Goal: Task Accomplishment & Management: Manage account settings

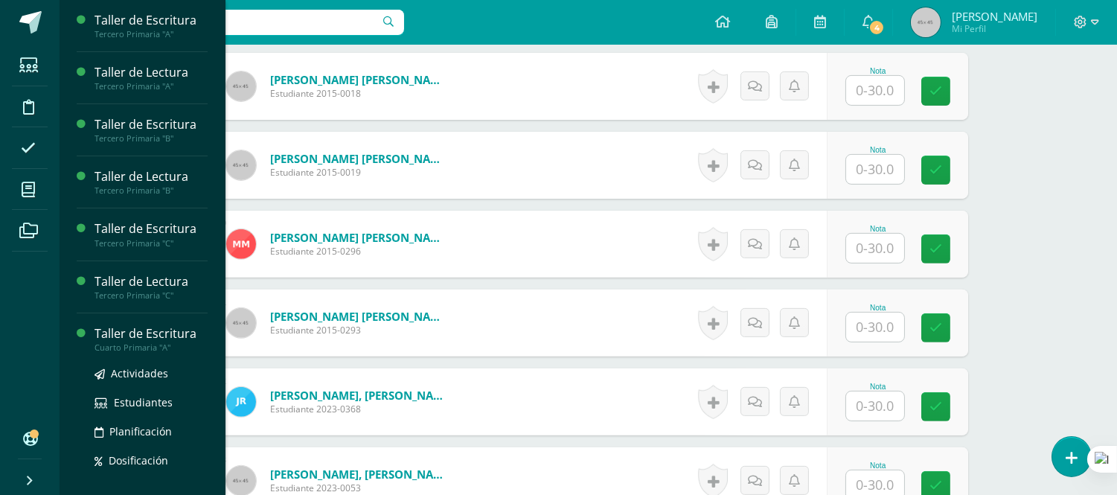
click at [161, 336] on div "Taller de Escritura" at bounding box center [151, 333] width 113 height 17
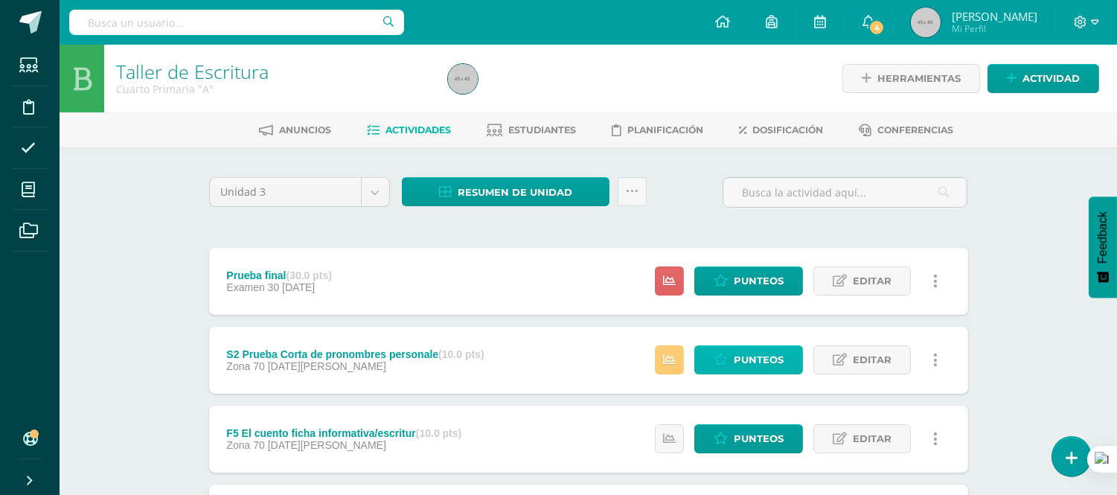
click at [746, 360] on span "Punteos" at bounding box center [759, 360] width 50 height 28
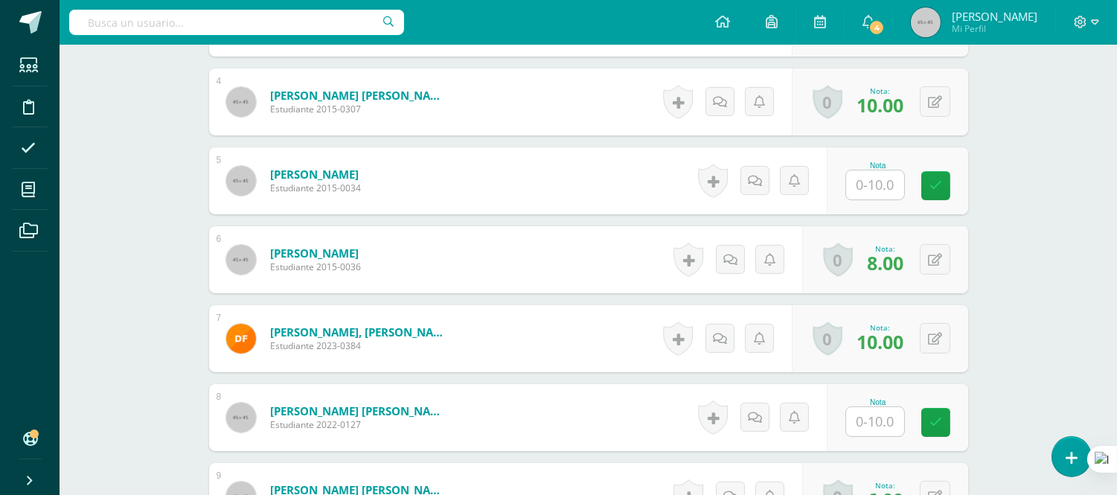
scroll to position [700, 0]
click at [862, 179] on input "text" at bounding box center [875, 184] width 58 height 29
type input "7"
click at [613, 264] on form "De León García, Carlos Santiago Estudiante 2015-0036 Nota 8.00 0 Logros Logros …" at bounding box center [588, 259] width 759 height 67
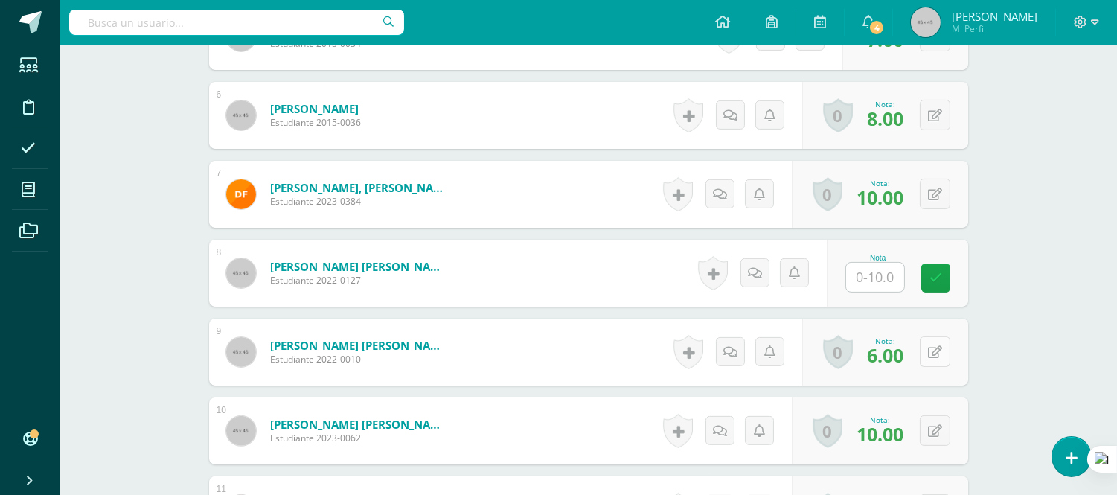
scroll to position [866, 0]
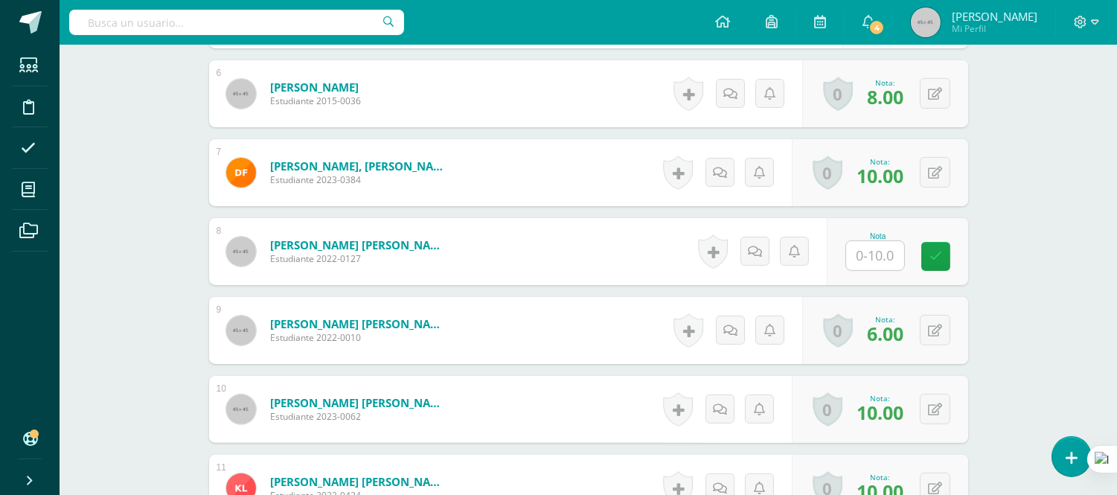
click at [867, 257] on input "text" at bounding box center [875, 255] width 58 height 29
type input "9"
click at [601, 336] on form "Giron Escobar, Emily Sofia Estudiante 2022-0010 Nota 6.00 0 Logros Logros obten…" at bounding box center [588, 330] width 759 height 67
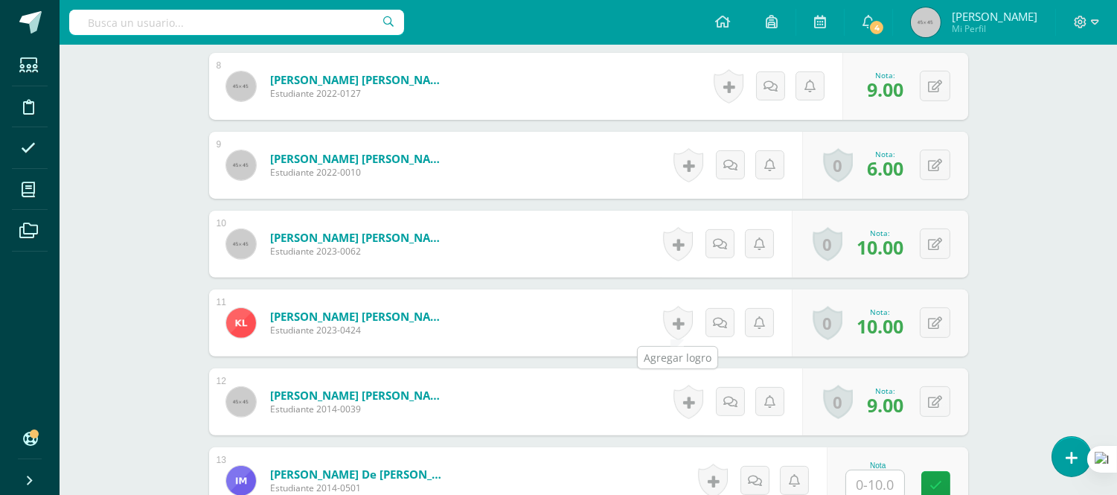
scroll to position [1279, 0]
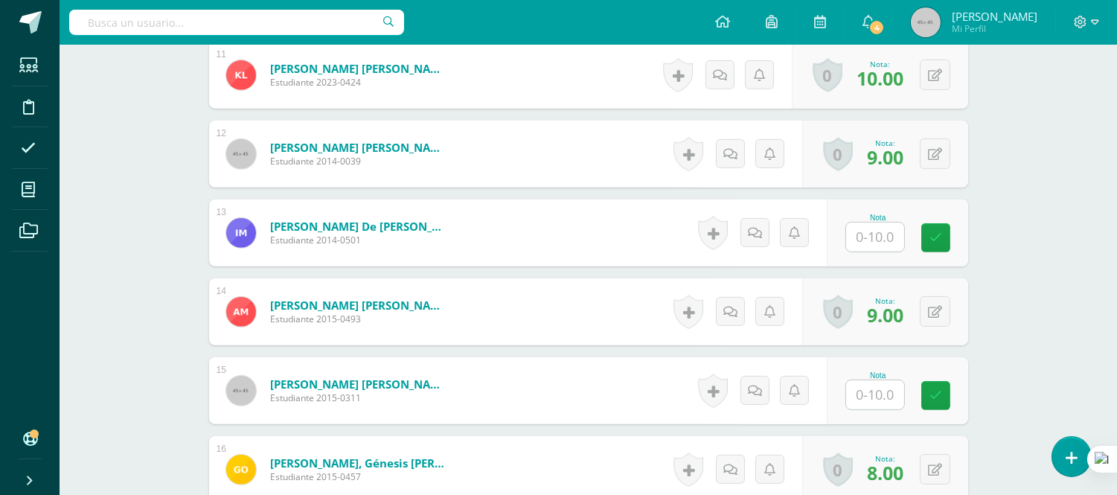
click at [884, 237] on input "text" at bounding box center [875, 237] width 58 height 29
type input "7"
type input "8"
click at [884, 395] on input "text" at bounding box center [875, 394] width 58 height 29
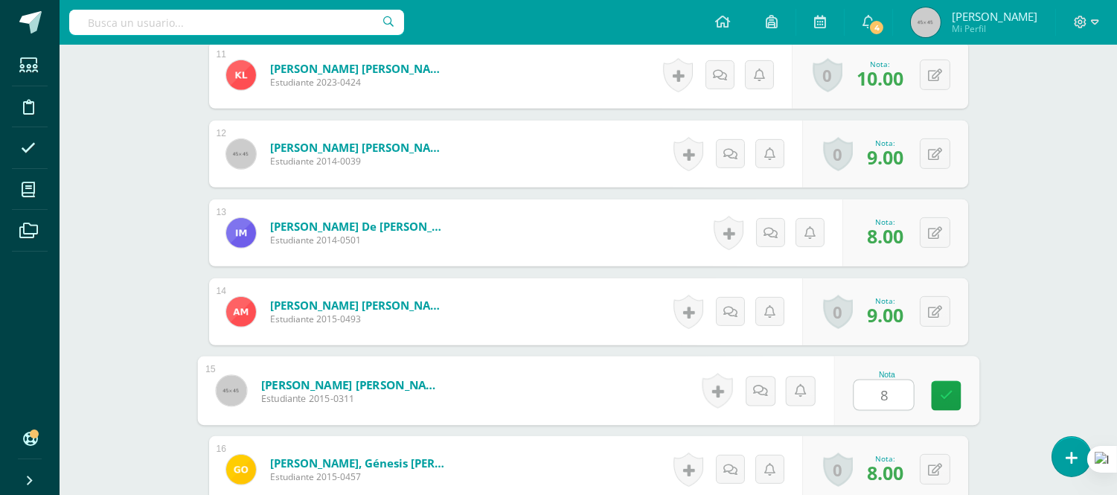
type input "8"
click at [581, 374] on form "Najera Quisquinay, Gabriel André Estudiante 2015-0311 Nota 8 0 Logros" at bounding box center [588, 391] width 782 height 69
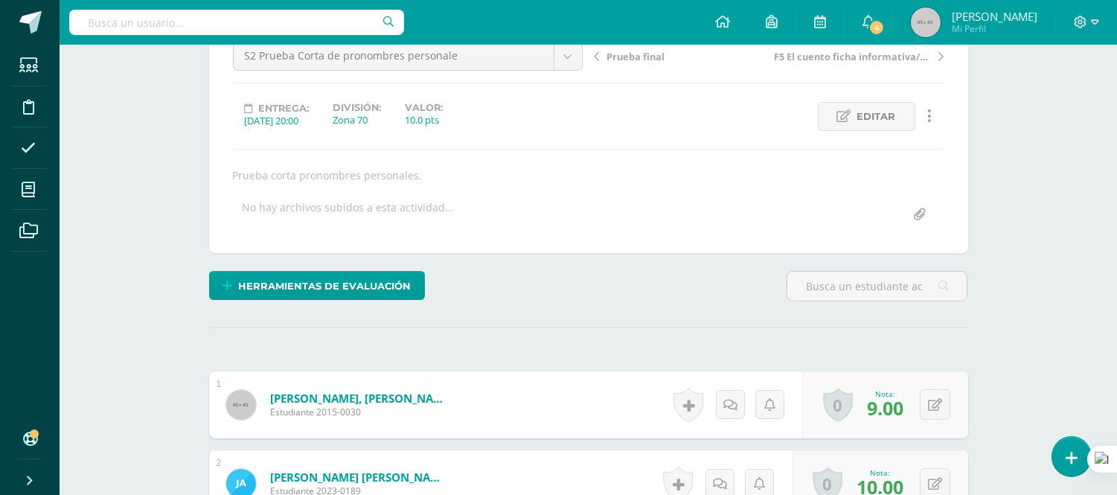
scroll to position [0, 0]
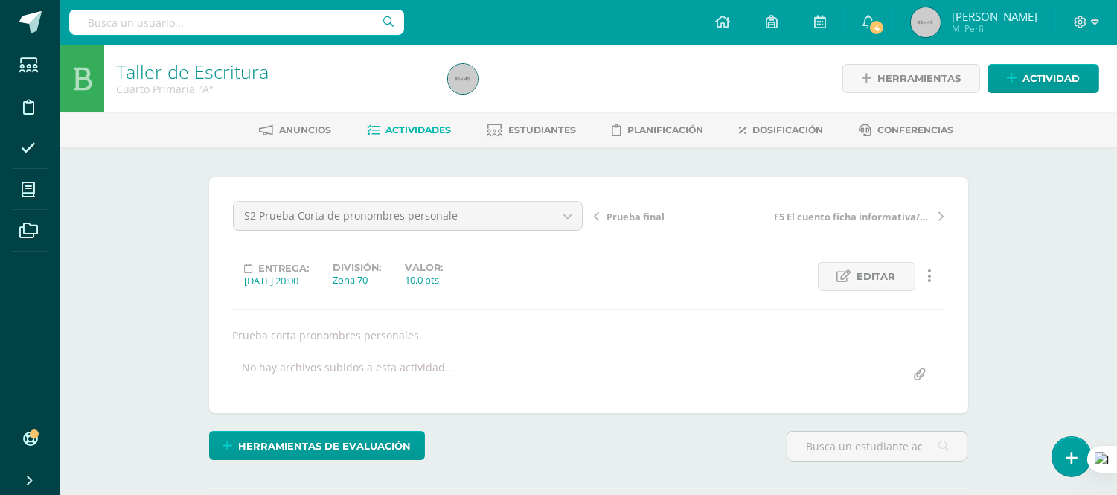
click at [414, 131] on span "Actividades" at bounding box center [419, 129] width 66 height 11
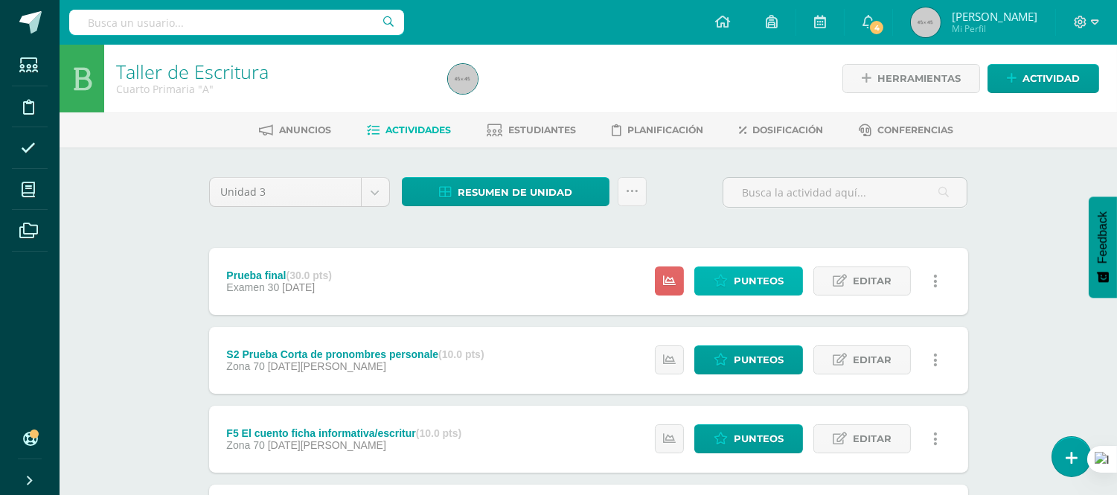
click at [750, 272] on span "Punteos" at bounding box center [759, 281] width 50 height 28
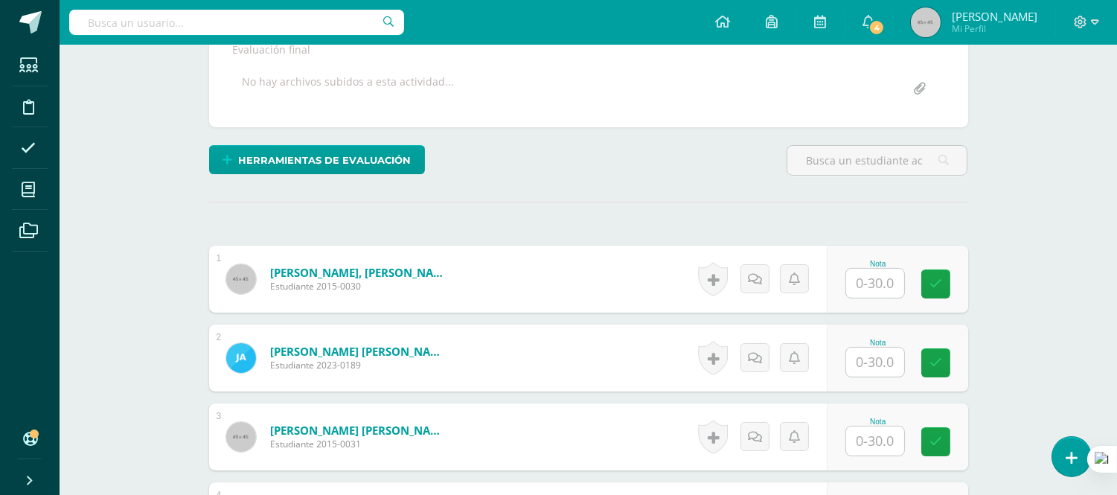
scroll to position [287, 0]
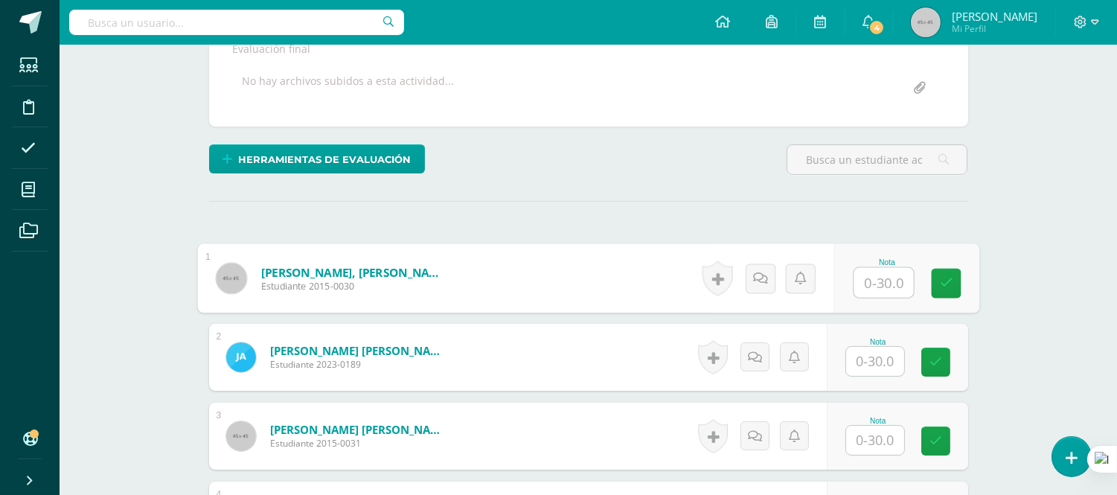
click at [878, 281] on input "text" at bounding box center [884, 283] width 60 height 30
type input "28"
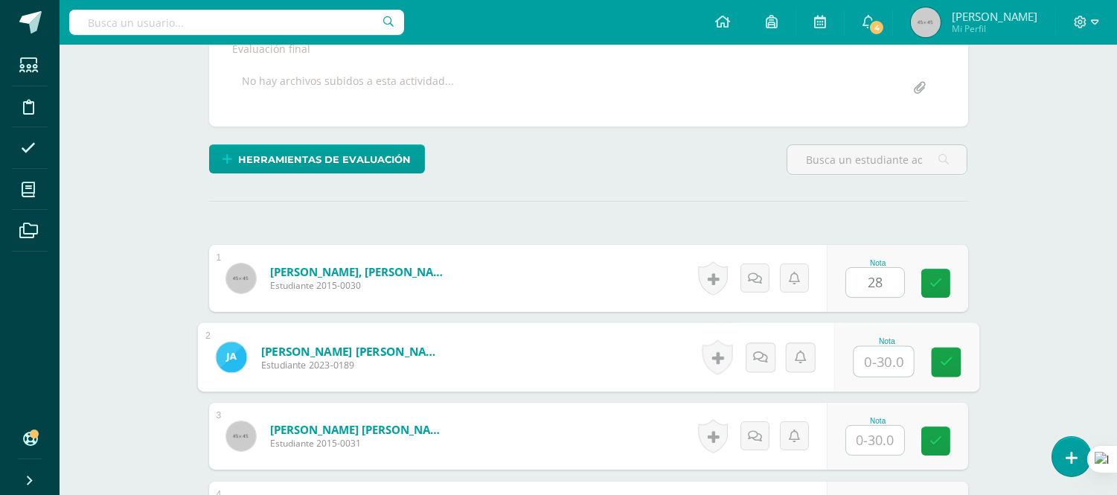
click at [866, 362] on input "text" at bounding box center [884, 362] width 60 height 30
type input "30"
click at [878, 438] on input "text" at bounding box center [875, 440] width 58 height 29
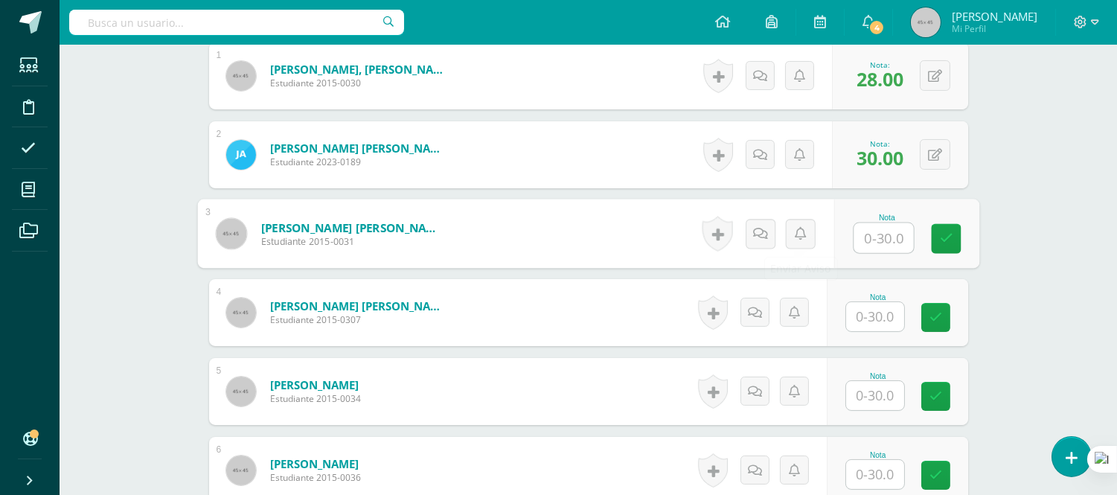
scroll to position [534, 0]
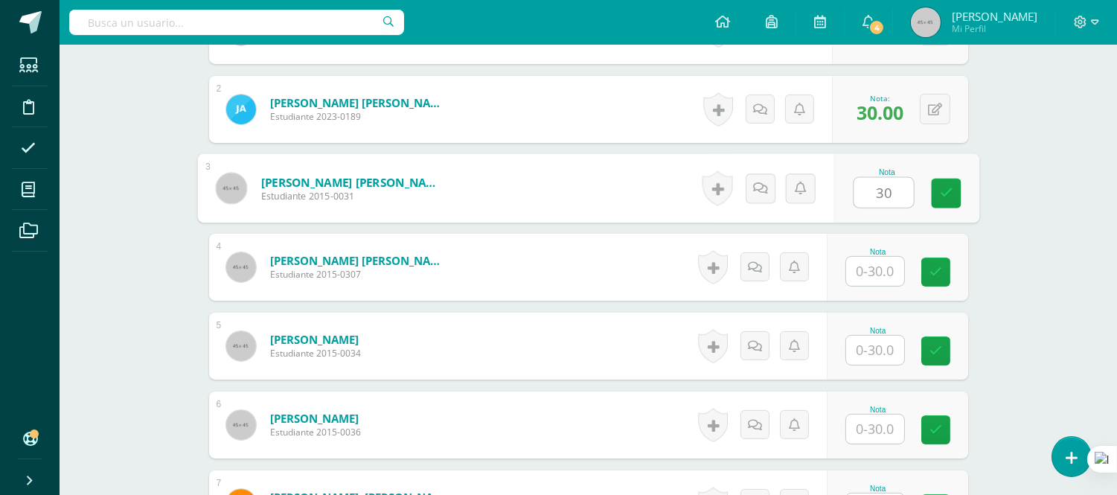
type input "30"
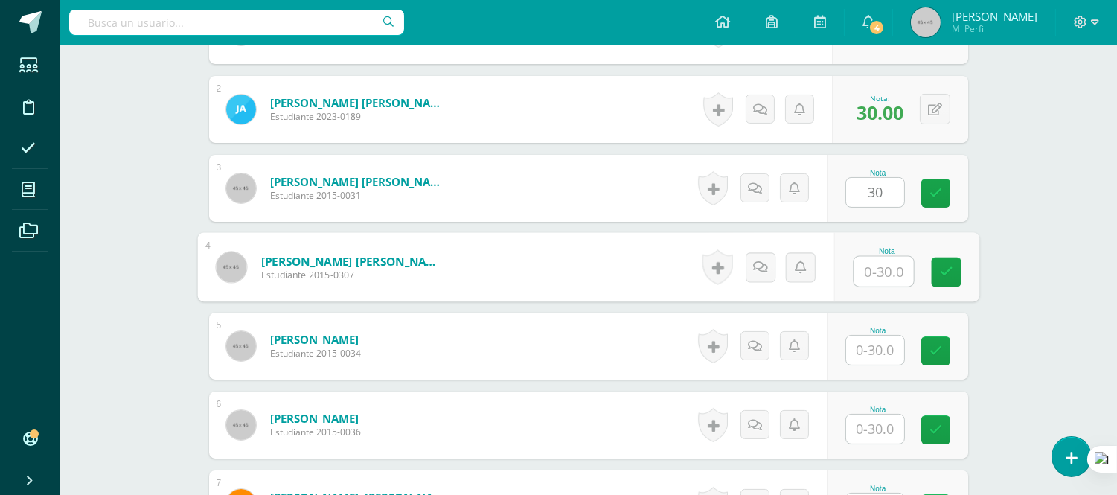
click at [886, 264] on input "text" at bounding box center [884, 272] width 60 height 30
type input "30"
click at [888, 352] on input "text" at bounding box center [875, 350] width 58 height 29
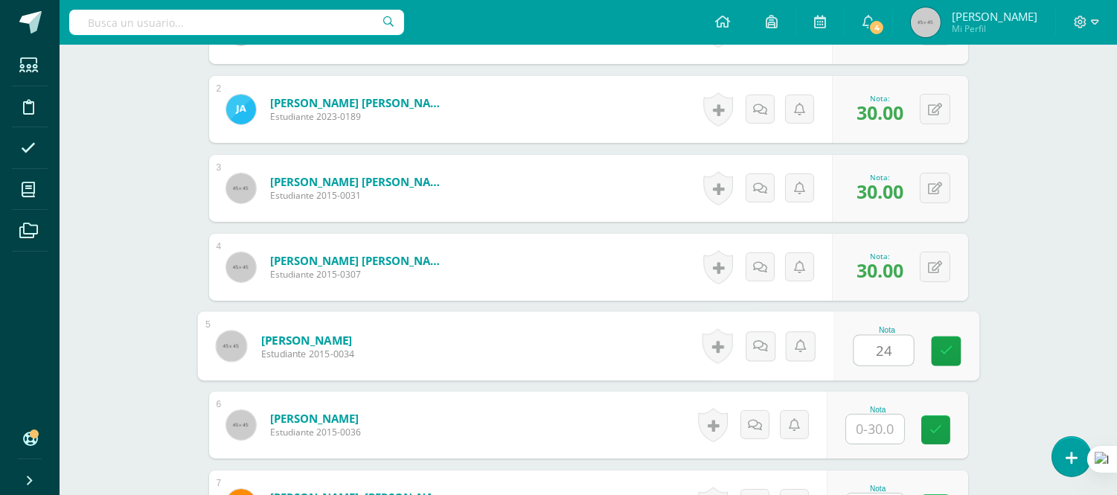
type input "24"
click at [883, 425] on input "text" at bounding box center [875, 429] width 58 height 29
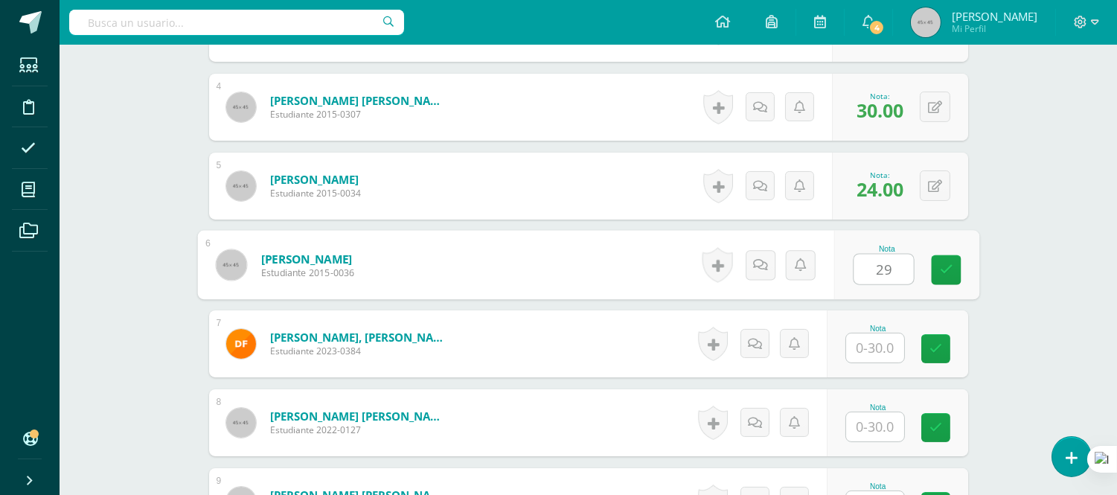
scroll to position [700, 0]
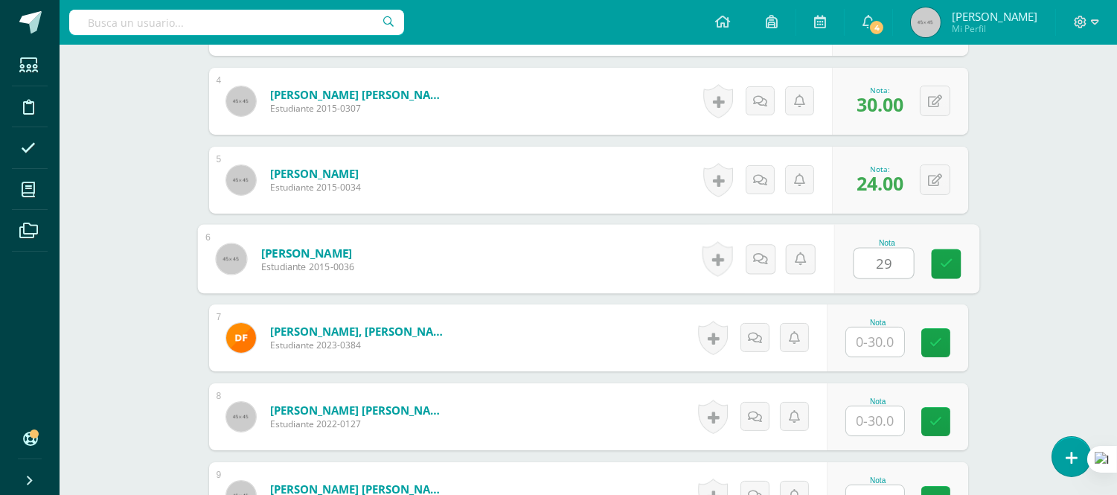
type input "29"
click at [882, 348] on input "text" at bounding box center [875, 342] width 58 height 29
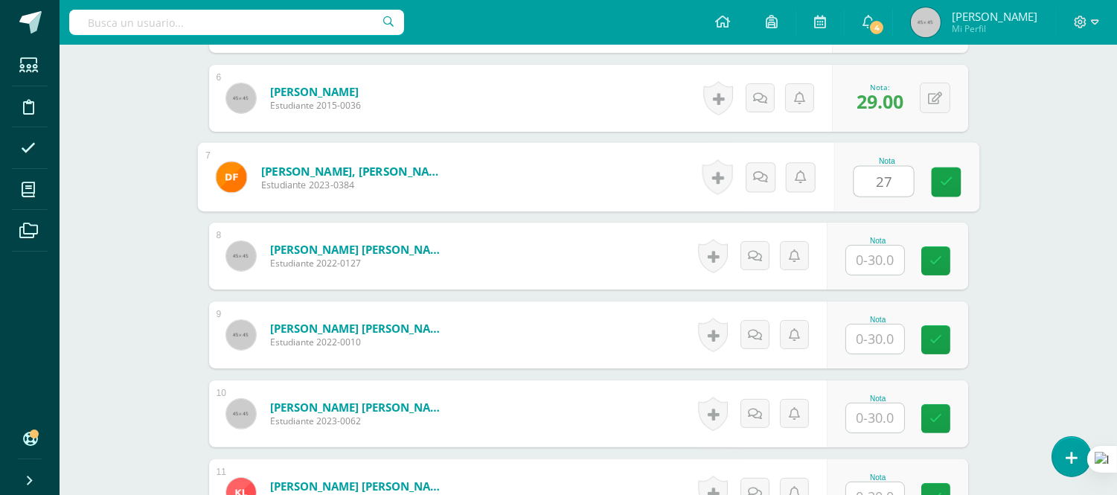
scroll to position [866, 0]
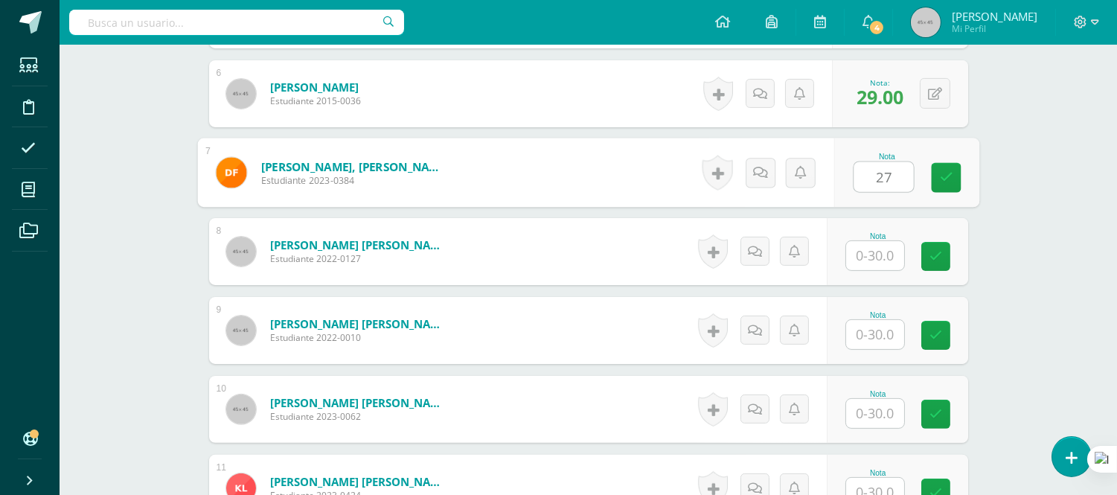
type input "27"
click at [883, 248] on input "text" at bounding box center [875, 255] width 58 height 29
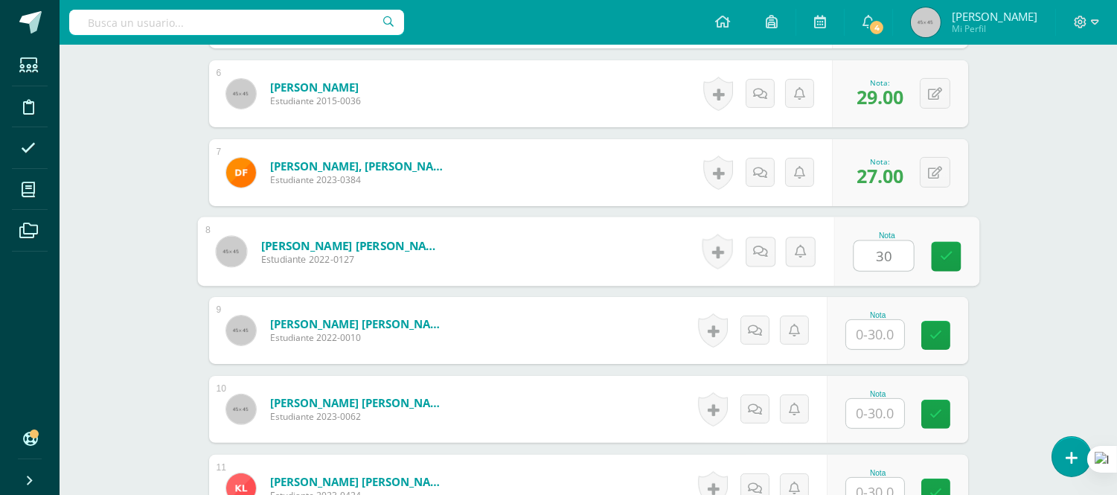
type input "30"
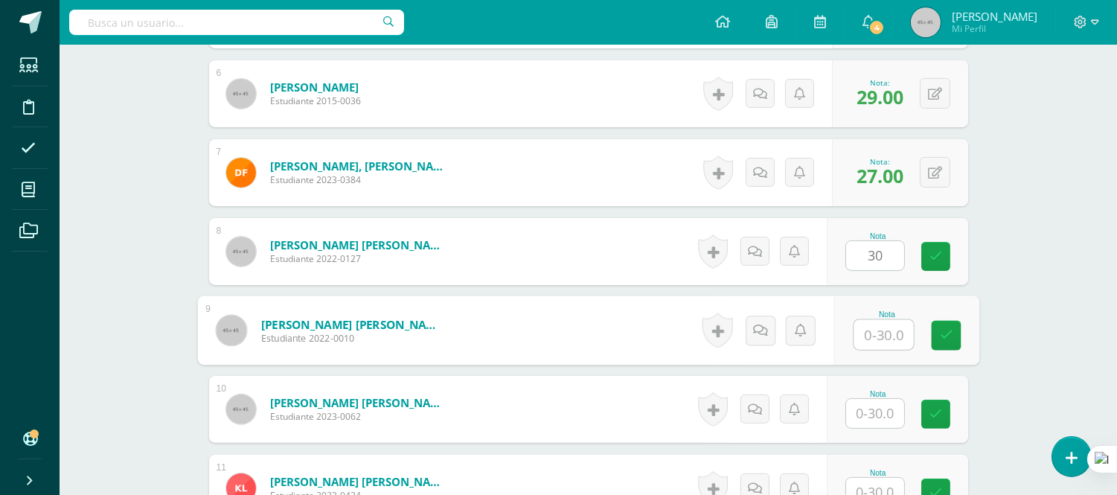
click at [873, 340] on input "text" at bounding box center [884, 335] width 60 height 30
type input "26"
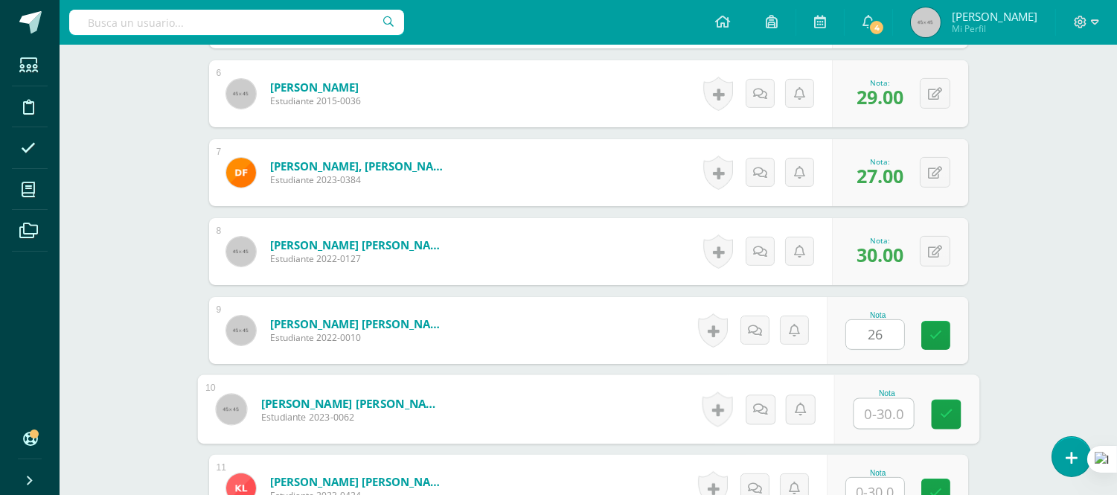
click at [881, 406] on input "text" at bounding box center [884, 414] width 60 height 30
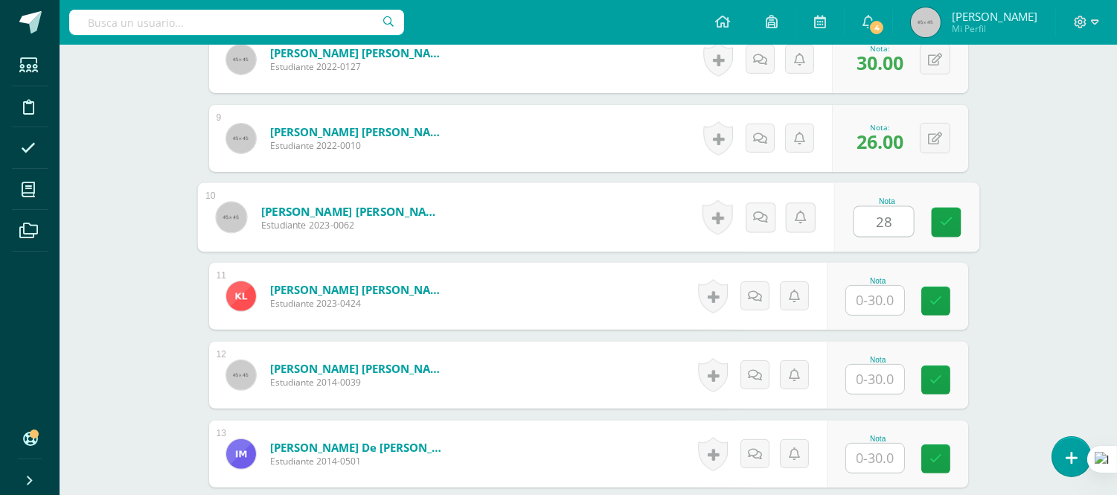
scroll to position [1114, 0]
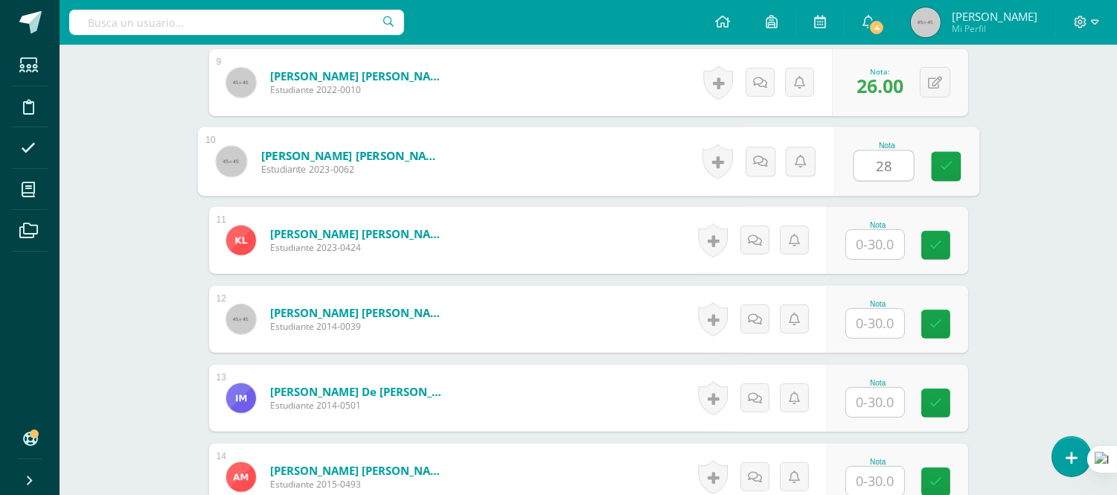
type input "28"
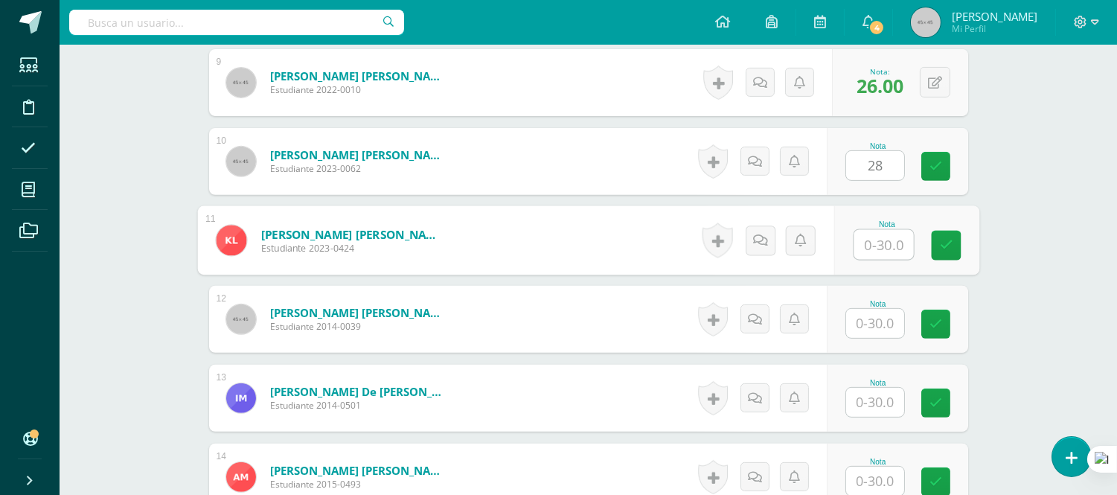
click at [872, 251] on input "text" at bounding box center [884, 245] width 60 height 30
type input "28"
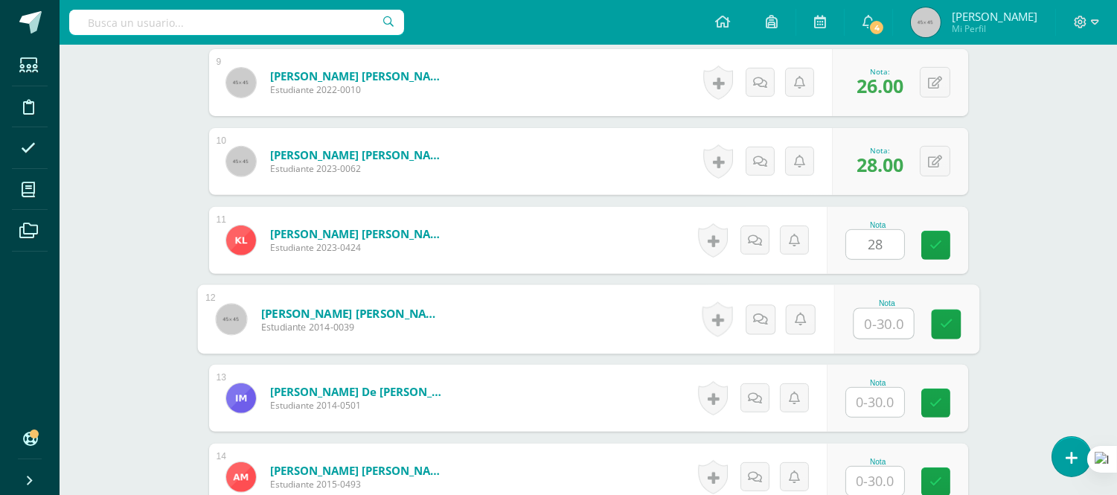
click at [879, 322] on input "text" at bounding box center [884, 324] width 60 height 30
type input "27"
click at [892, 411] on input "text" at bounding box center [875, 402] width 58 height 29
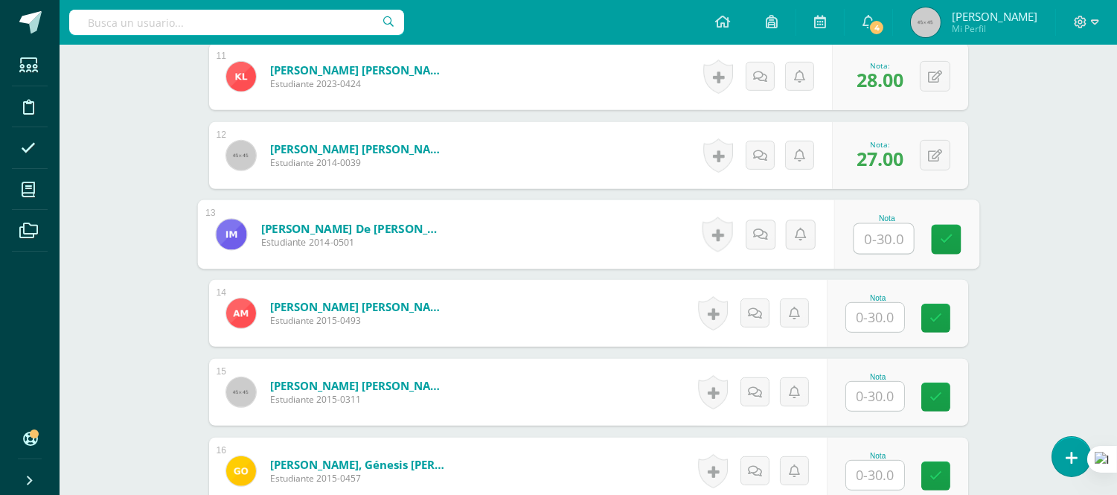
scroll to position [1279, 0]
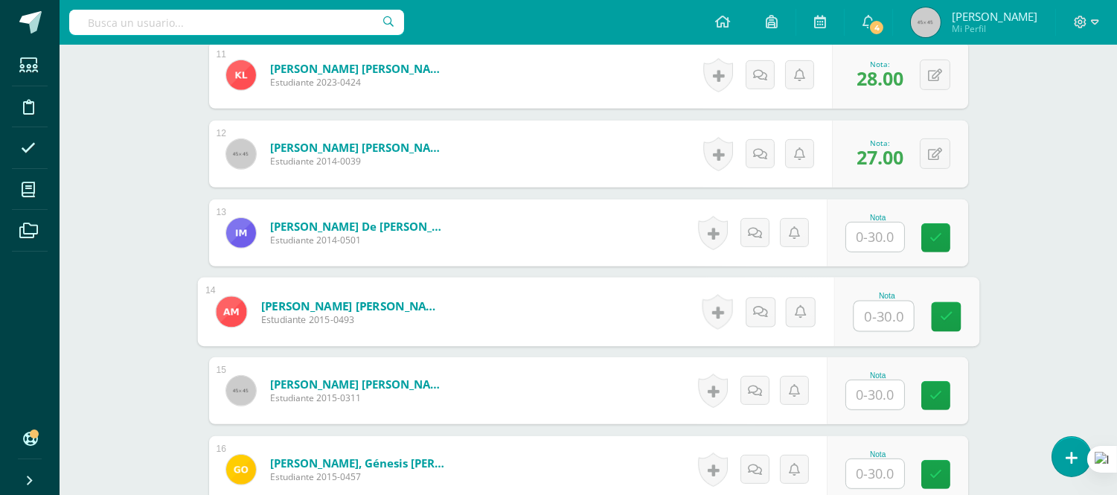
click at [867, 311] on input "text" at bounding box center [884, 316] width 60 height 30
type input "30"
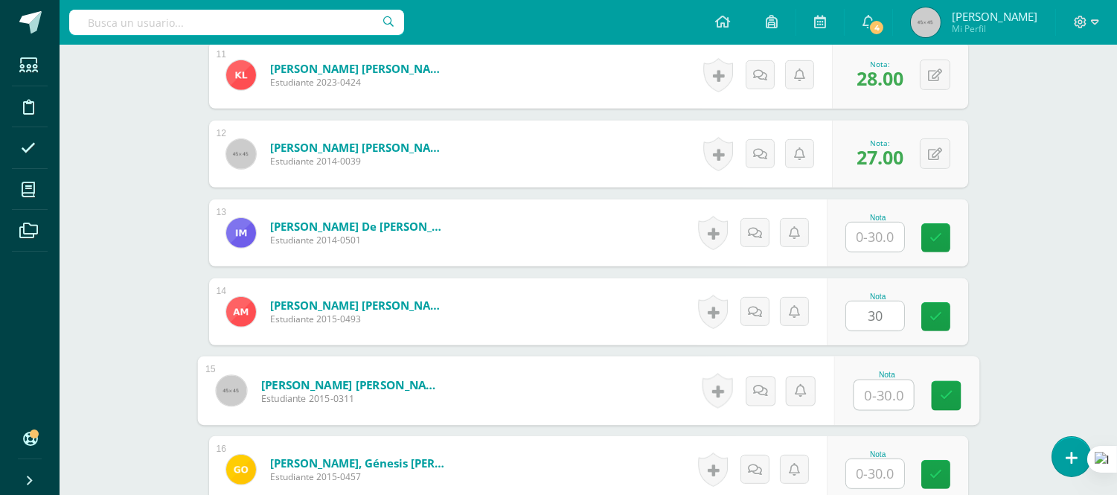
click at [881, 396] on input "text" at bounding box center [884, 395] width 60 height 30
type input "27"
click at [878, 467] on input "text" at bounding box center [875, 473] width 58 height 29
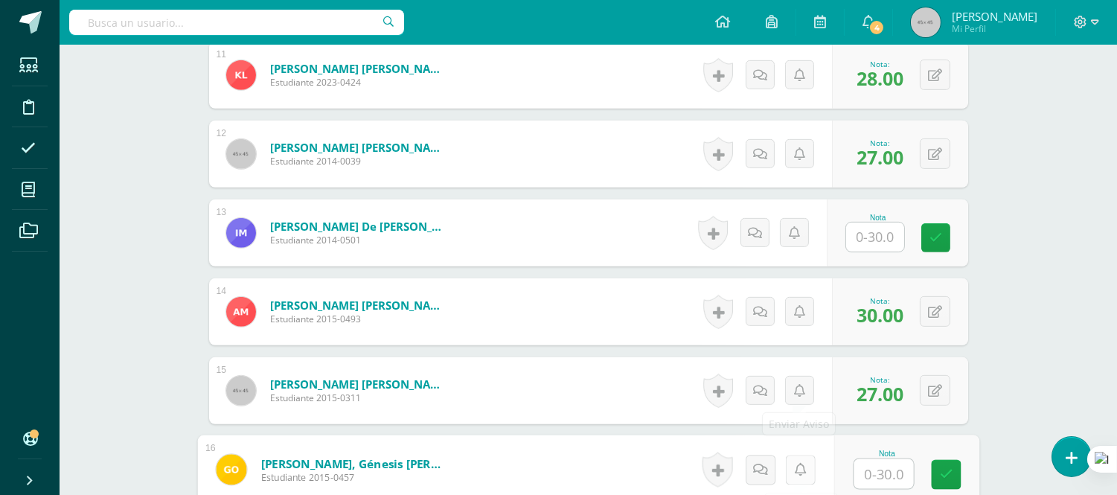
scroll to position [1445, 0]
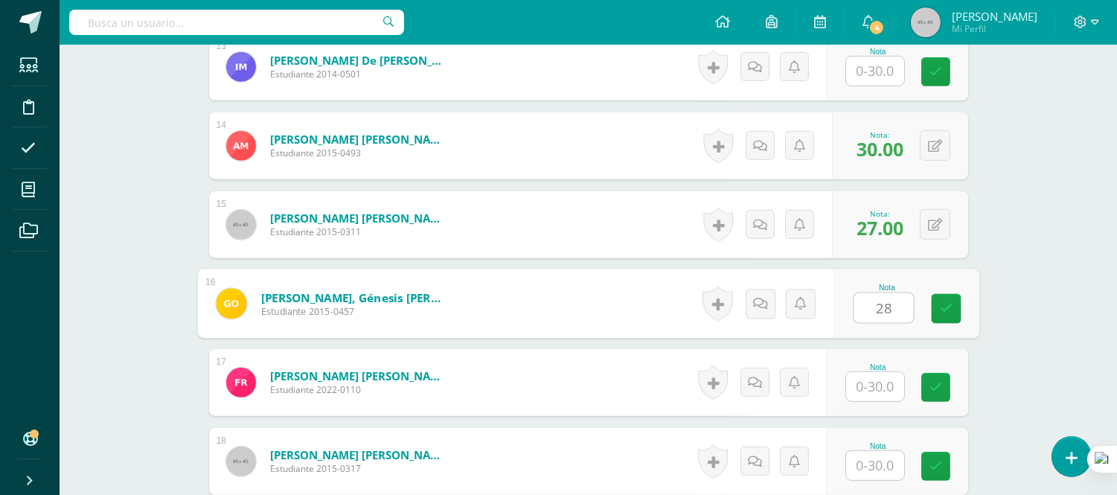
type input "28"
click at [887, 386] on input "text" at bounding box center [875, 386] width 58 height 29
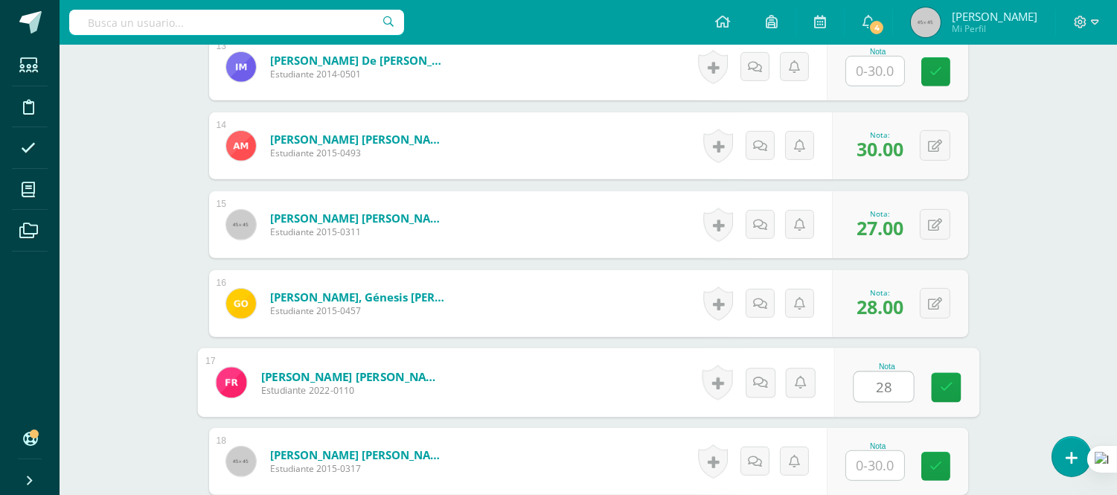
scroll to position [1610, 0]
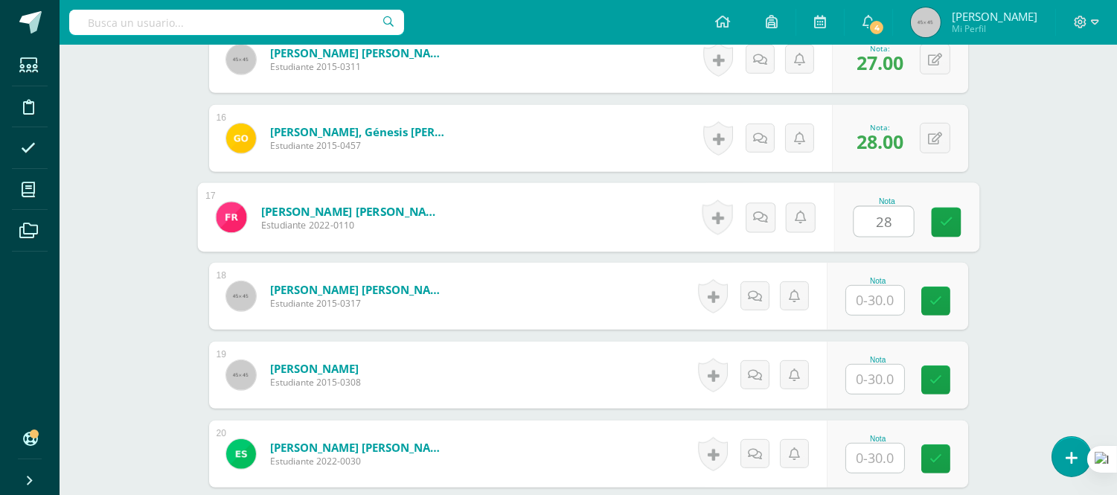
type input "28"
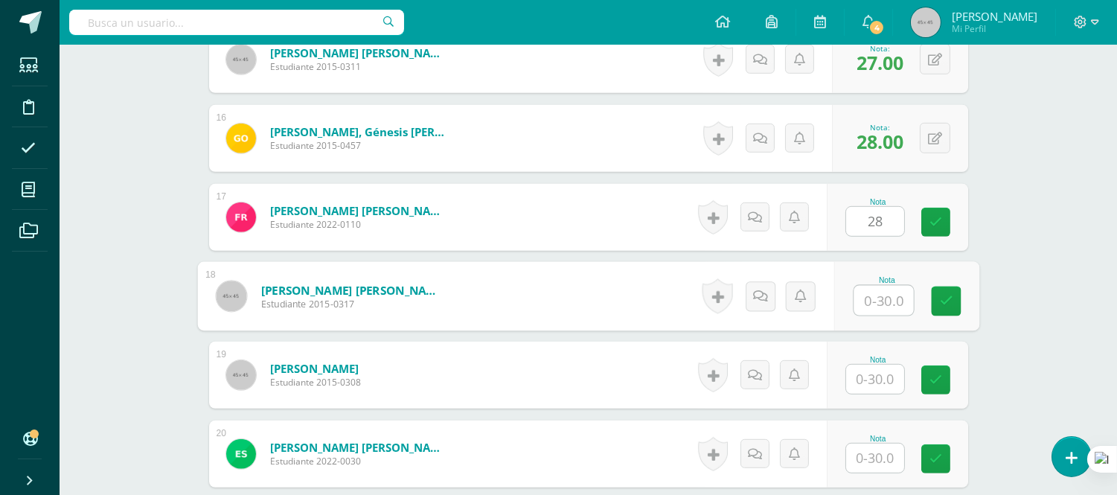
click at [872, 295] on input "text" at bounding box center [884, 301] width 60 height 30
type input "29"
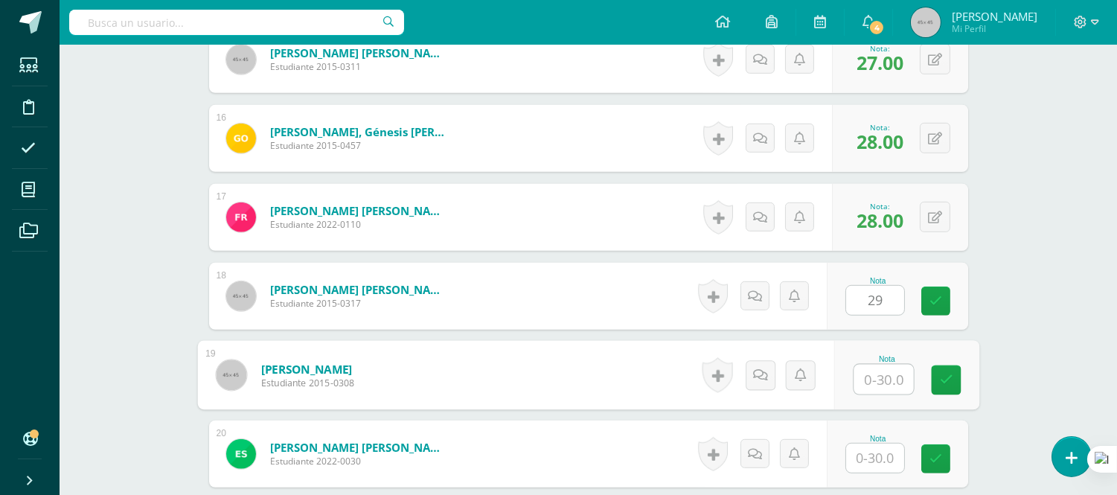
click at [889, 381] on input "text" at bounding box center [884, 380] width 60 height 30
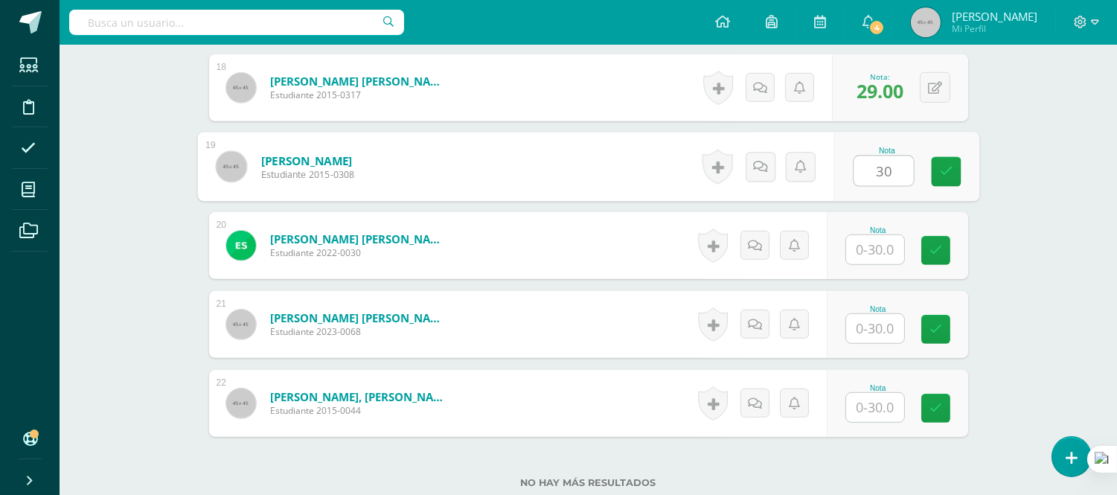
scroll to position [1858, 0]
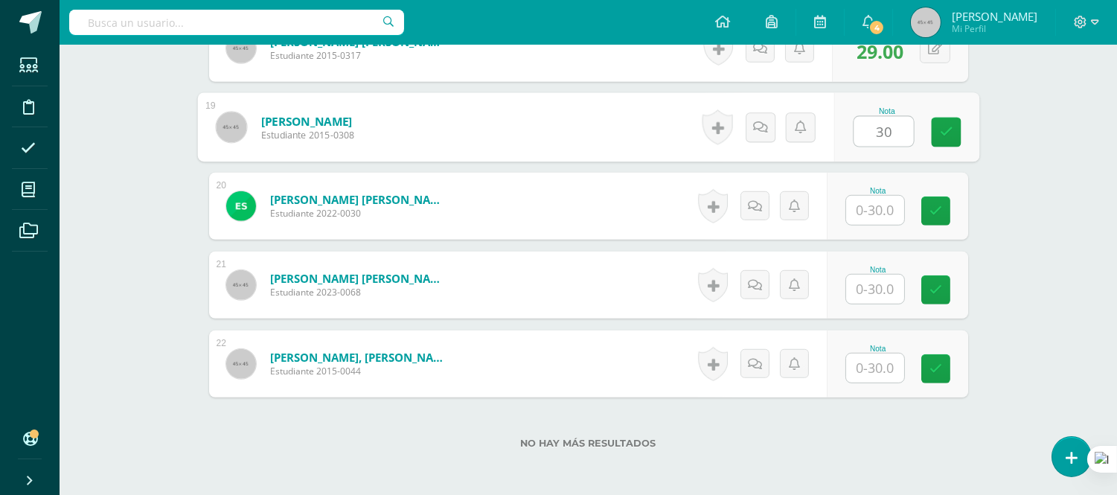
type input "30"
click at [878, 203] on input "text" at bounding box center [875, 210] width 58 height 29
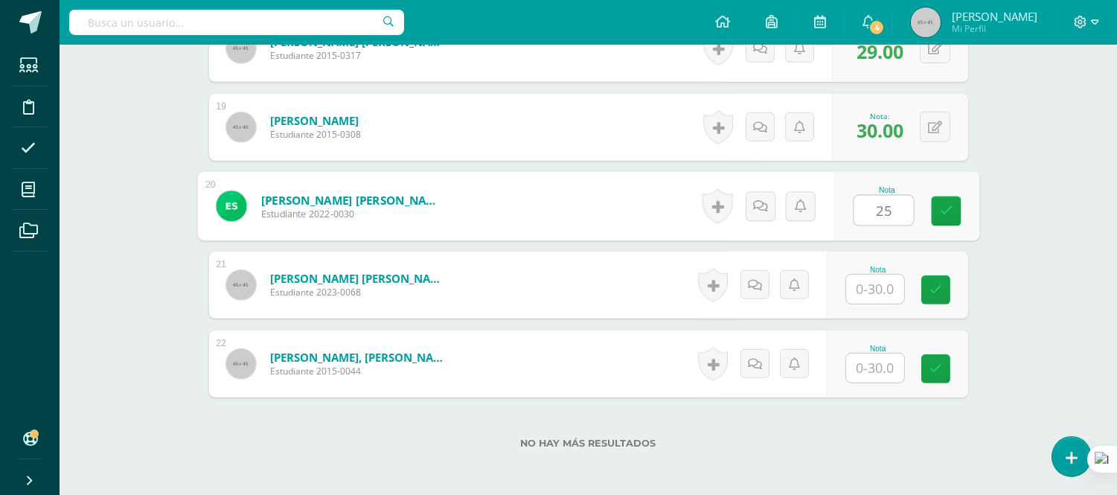
type input "25"
click at [881, 285] on input "text" at bounding box center [875, 289] width 58 height 29
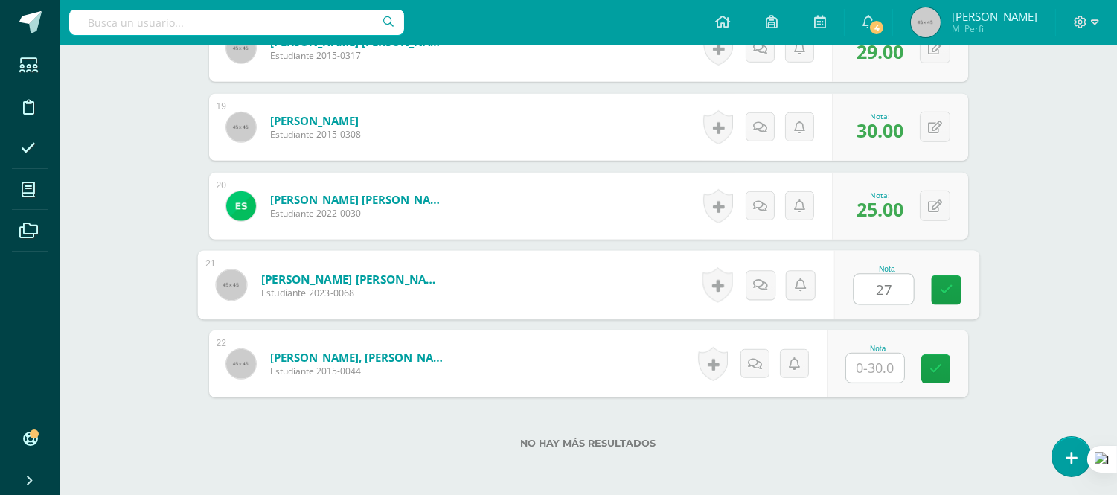
type input "27"
click at [866, 365] on input "text" at bounding box center [875, 368] width 58 height 29
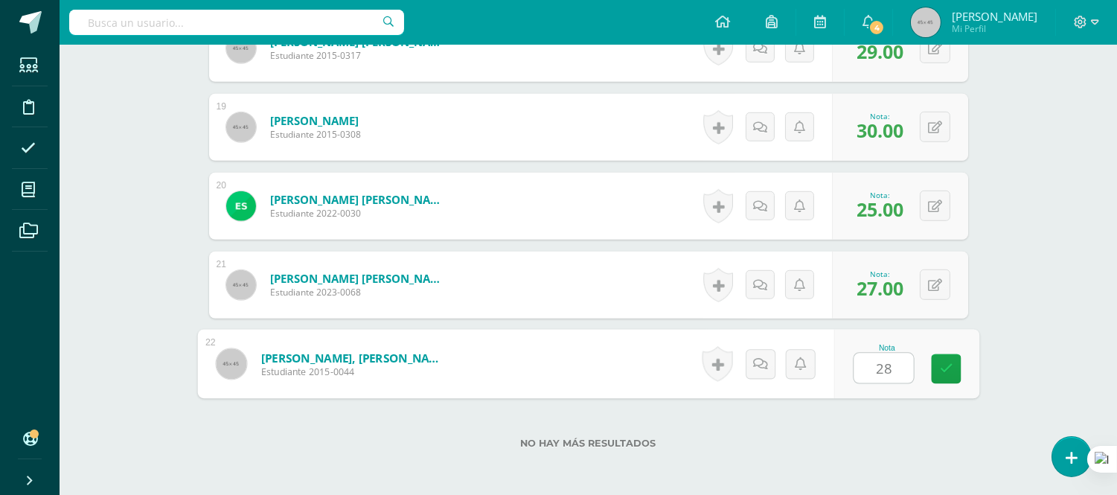
type input "28"
click at [633, 337] on form "Torres Pop, Lucía Isabella Estudiante 2015-0044 Nota 28 0 Logros" at bounding box center [588, 364] width 759 height 67
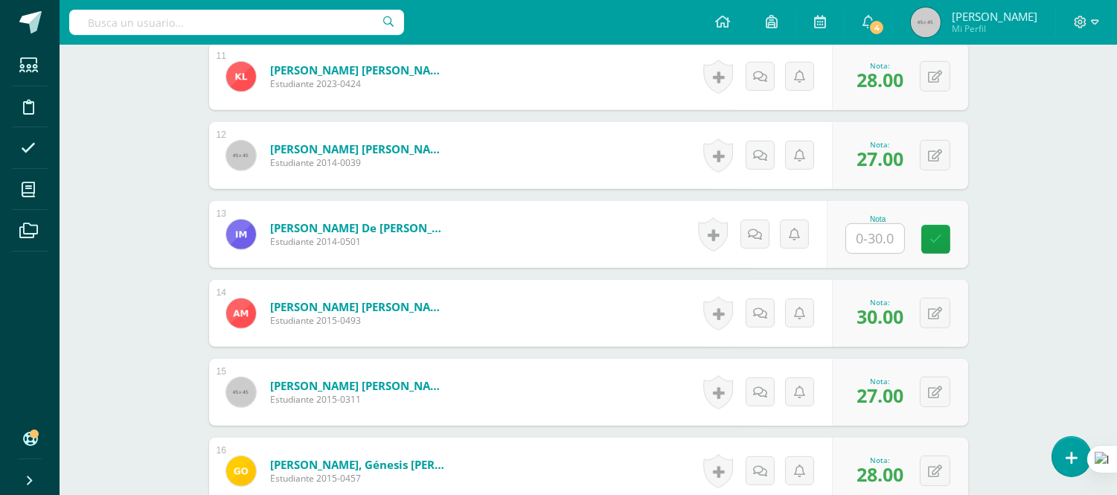
scroll to position [1279, 0]
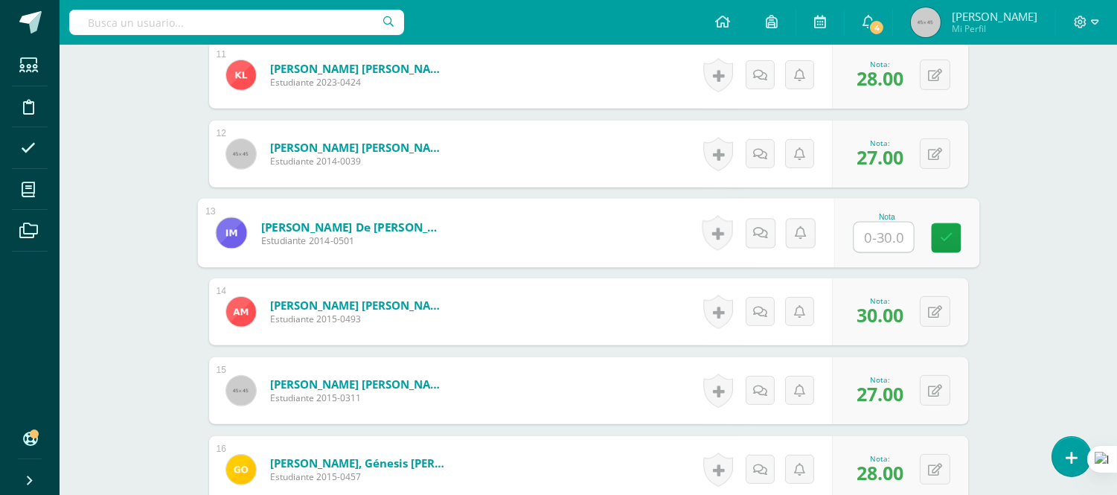
click at [869, 236] on input "text" at bounding box center [884, 238] width 60 height 30
type input "29"
click at [645, 242] on form "Mendoza Agustin, Iván De Jesús Estudiante 2014-0501 Nota 29 0 Logros" at bounding box center [588, 233] width 782 height 69
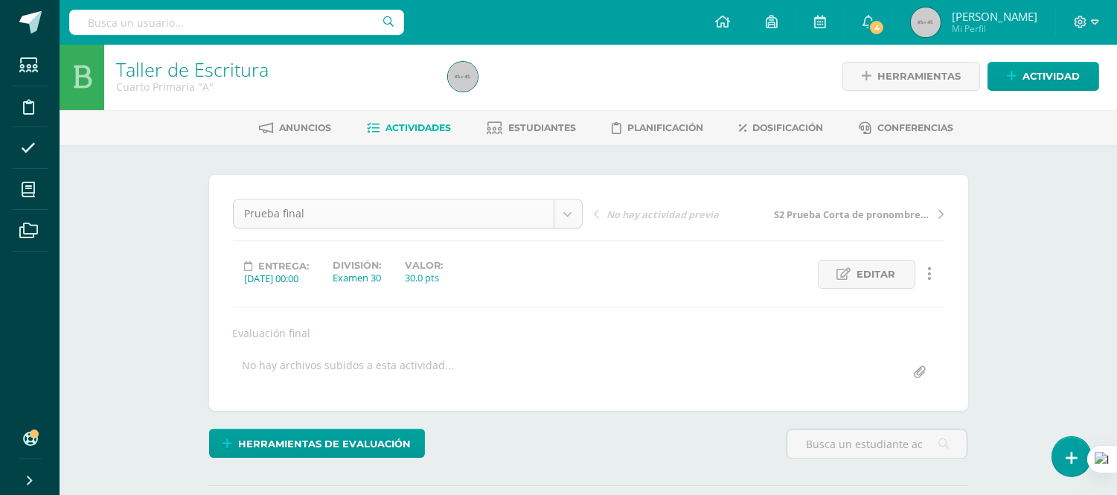
scroll to position [0, 0]
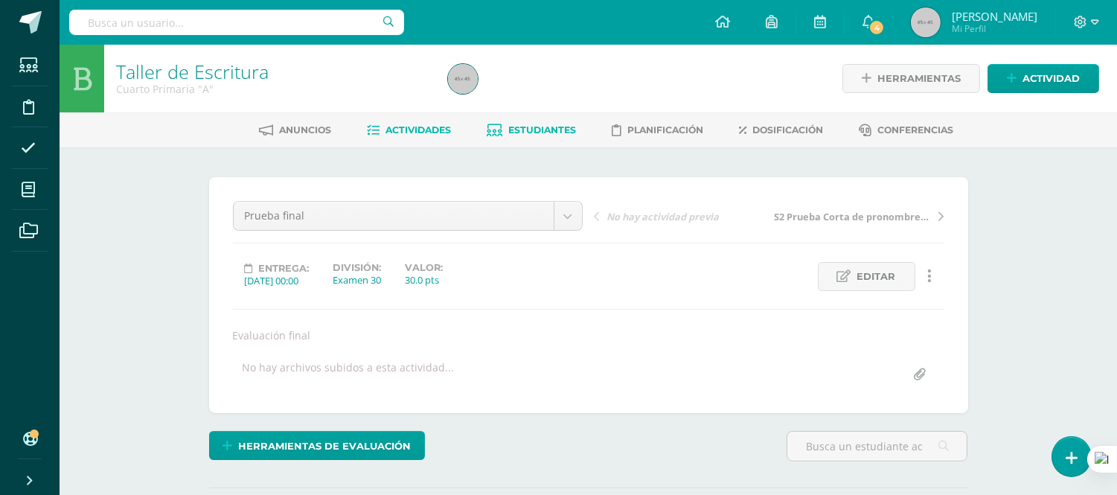
click at [554, 130] on span "Estudiantes" at bounding box center [542, 129] width 68 height 11
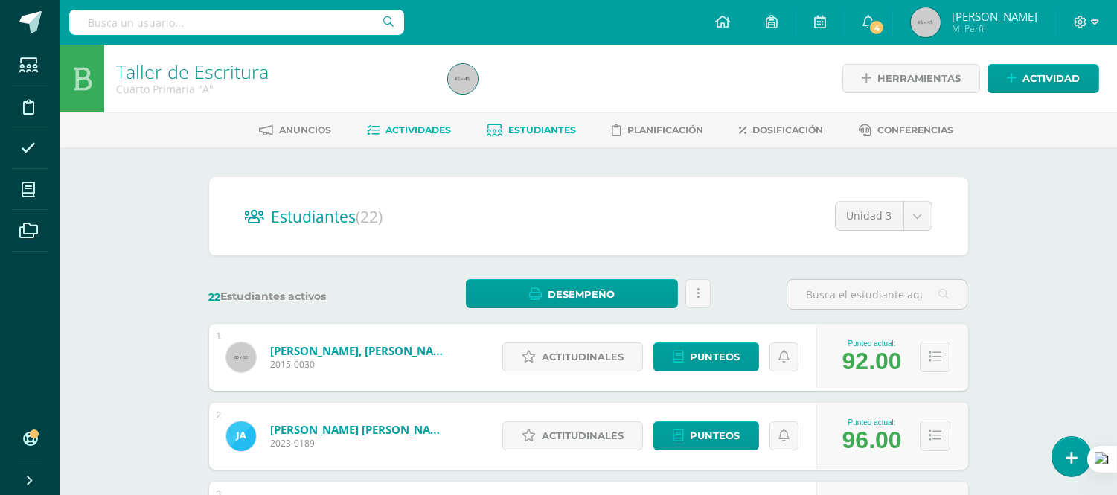
click at [427, 133] on span "Actividades" at bounding box center [419, 129] width 66 height 11
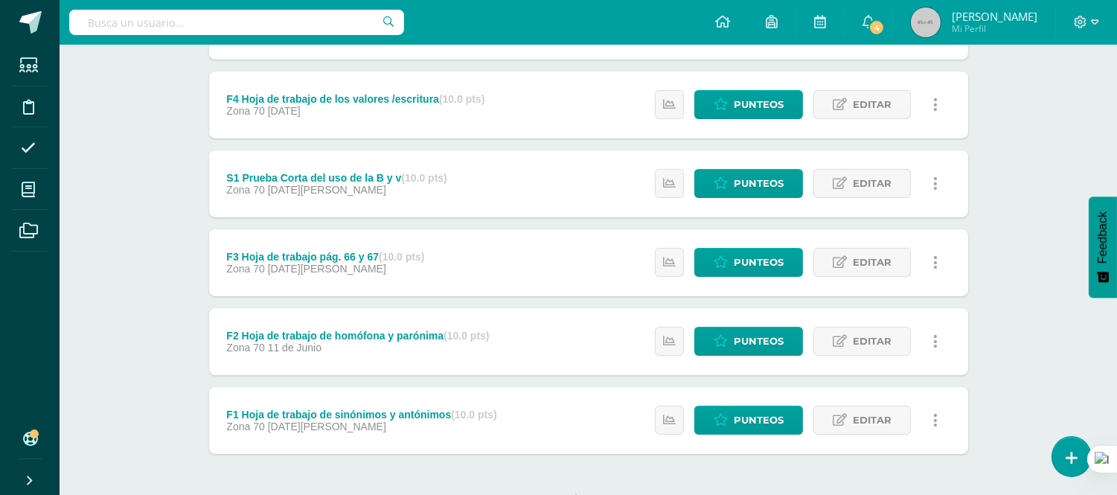
scroll to position [470, 0]
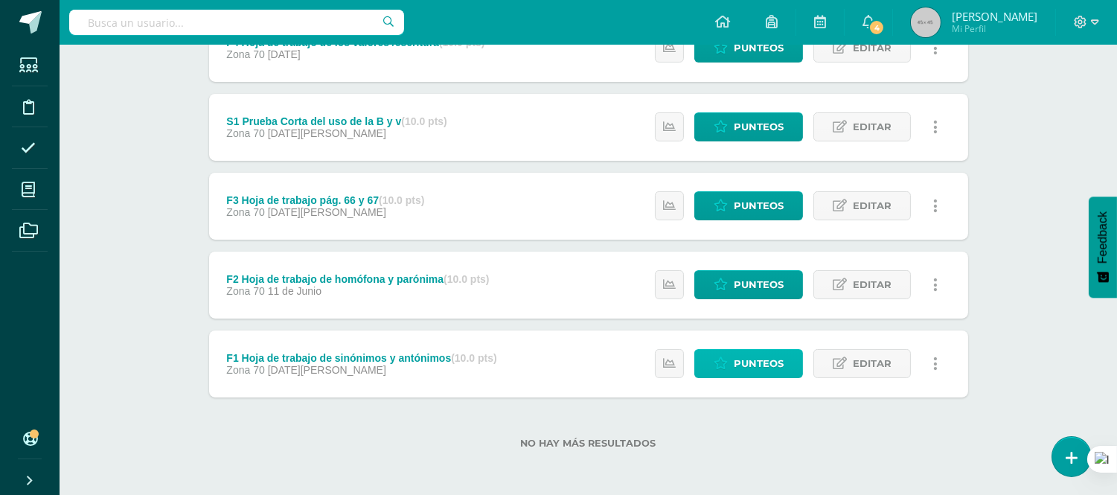
click at [756, 357] on span "Punteos" at bounding box center [759, 364] width 50 height 28
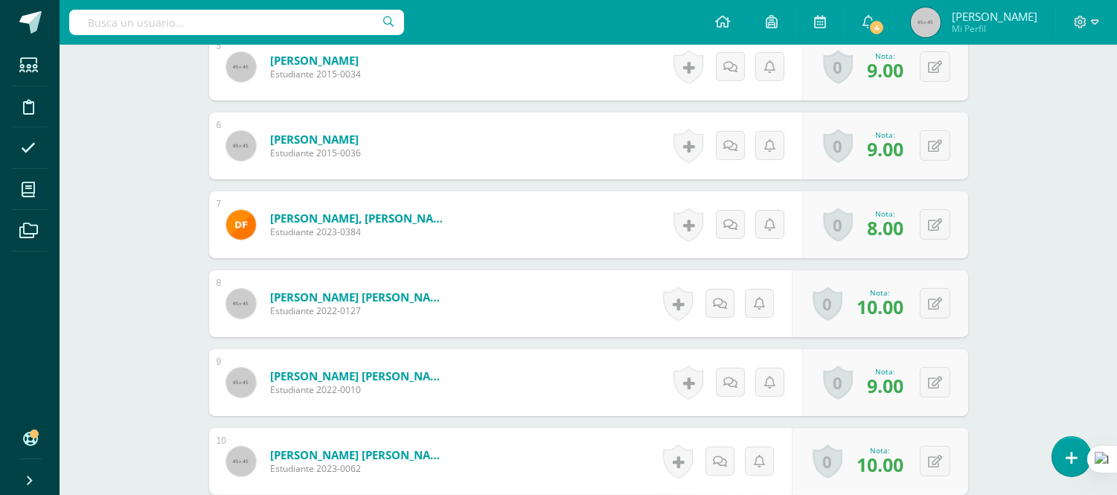
scroll to position [731, 0]
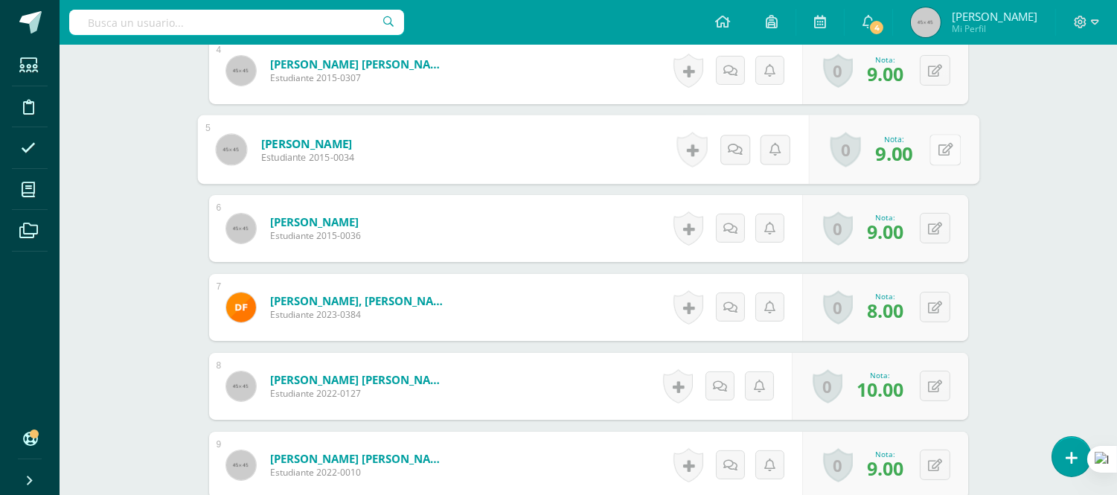
click at [934, 147] on button at bounding box center [945, 149] width 31 height 31
type input "7"
click at [551, 217] on form "[PERSON_NAME] Estudiante 2015-0036 Nota 9.00 0 [GEOGRAPHIC_DATA] Logros obtenid…" at bounding box center [588, 228] width 759 height 67
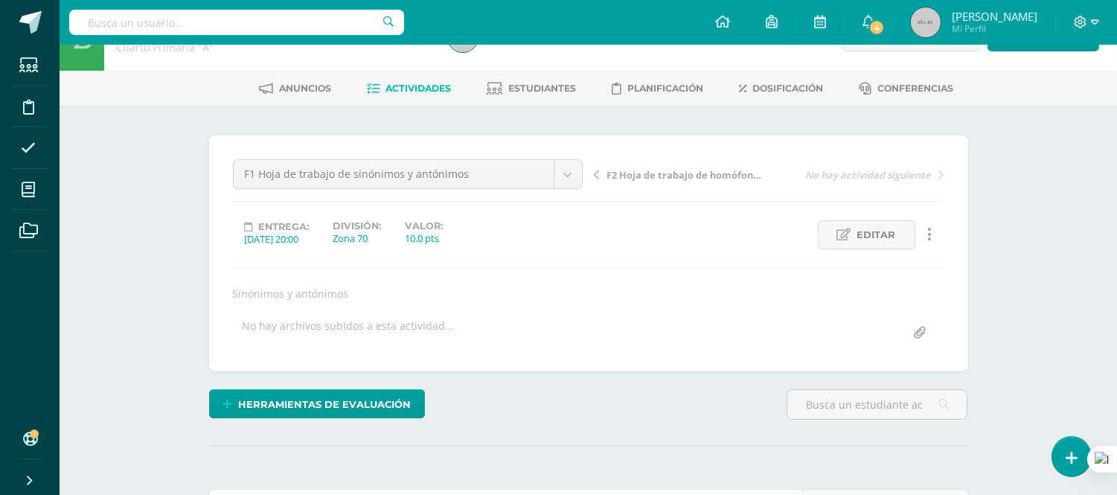
scroll to position [0, 0]
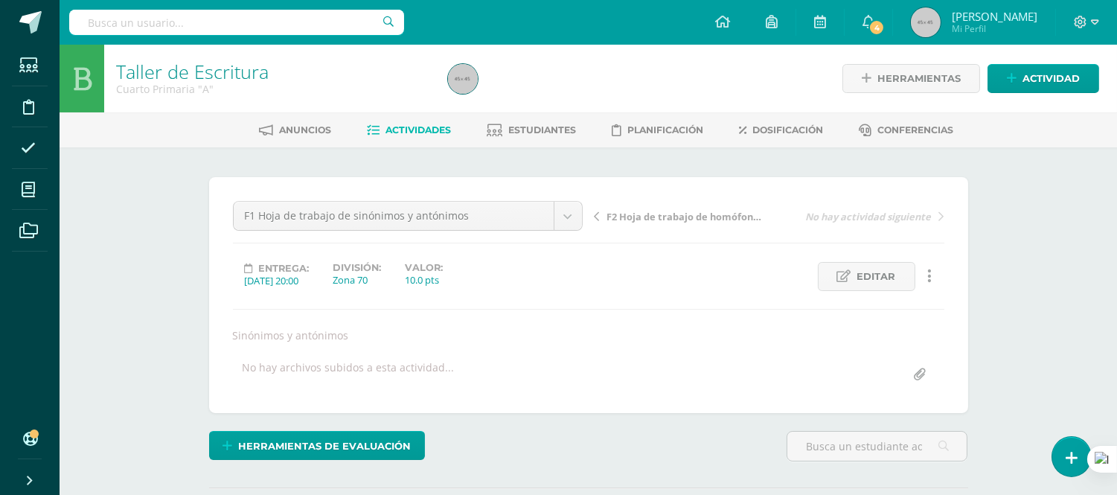
click at [410, 130] on span "Actividades" at bounding box center [419, 129] width 66 height 11
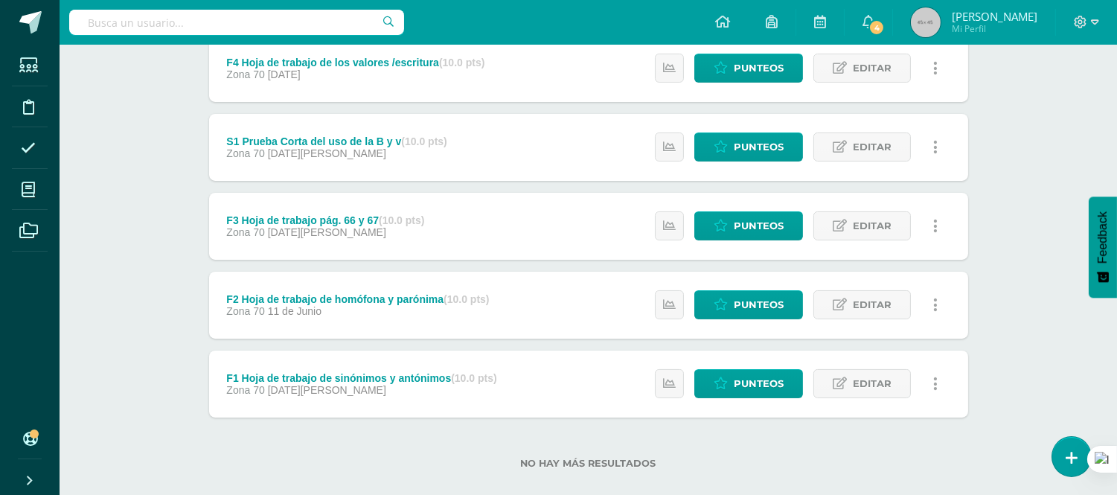
scroll to position [470, 0]
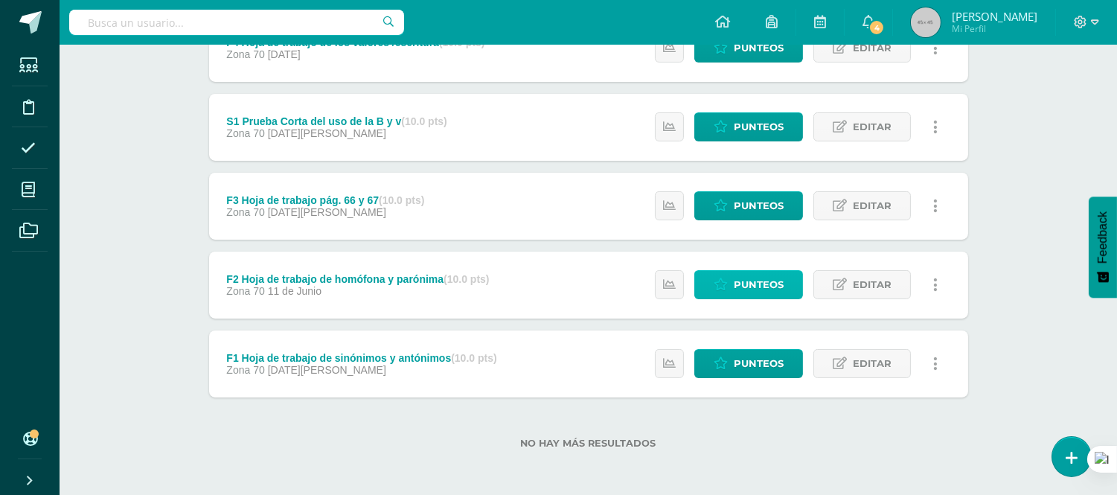
click at [762, 283] on span "Punteos" at bounding box center [759, 285] width 50 height 28
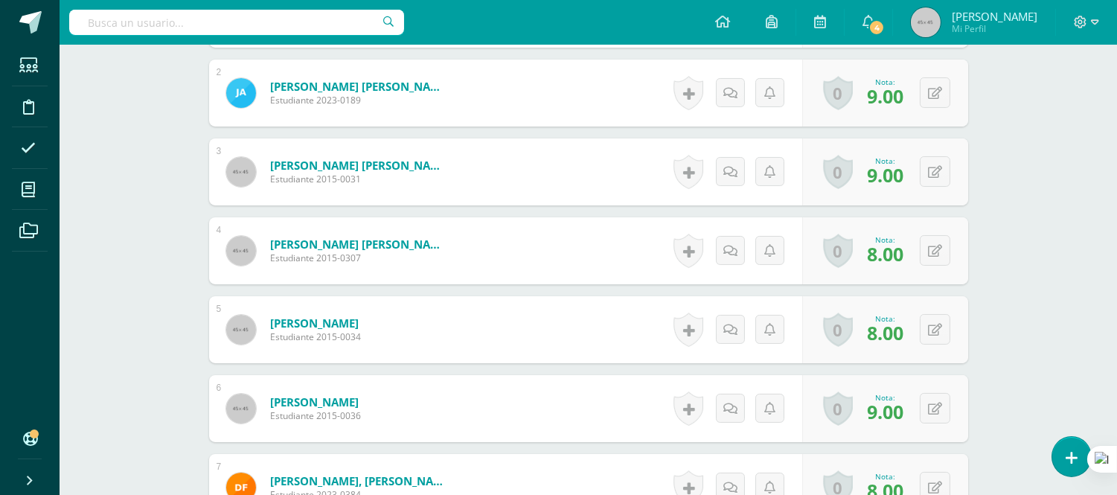
scroll to position [581, 0]
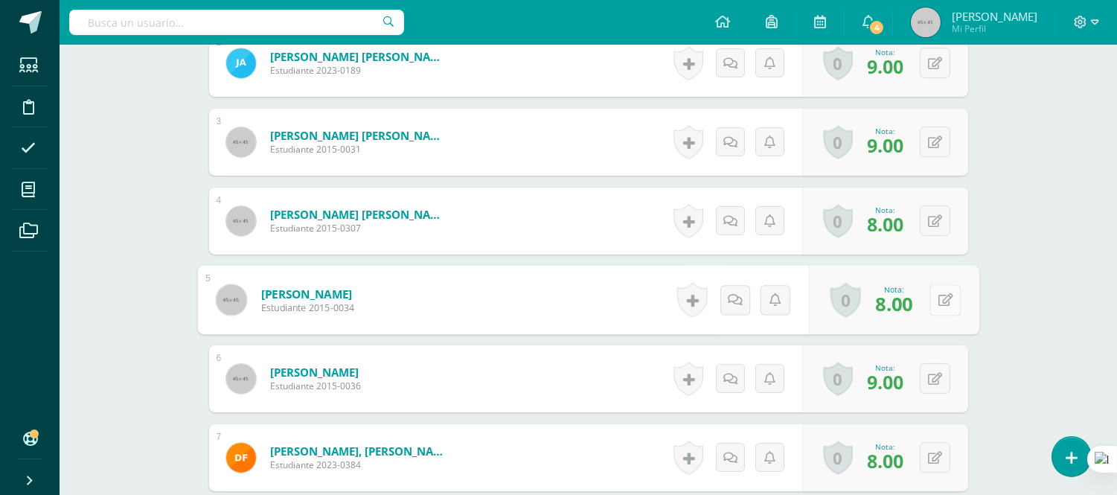
click at [933, 299] on button at bounding box center [945, 299] width 31 height 31
type input "6"
click at [555, 357] on form "[PERSON_NAME] Estudiante 2015-0036 Nota 9.00 0 [GEOGRAPHIC_DATA] Logros obtenid…" at bounding box center [588, 378] width 759 height 67
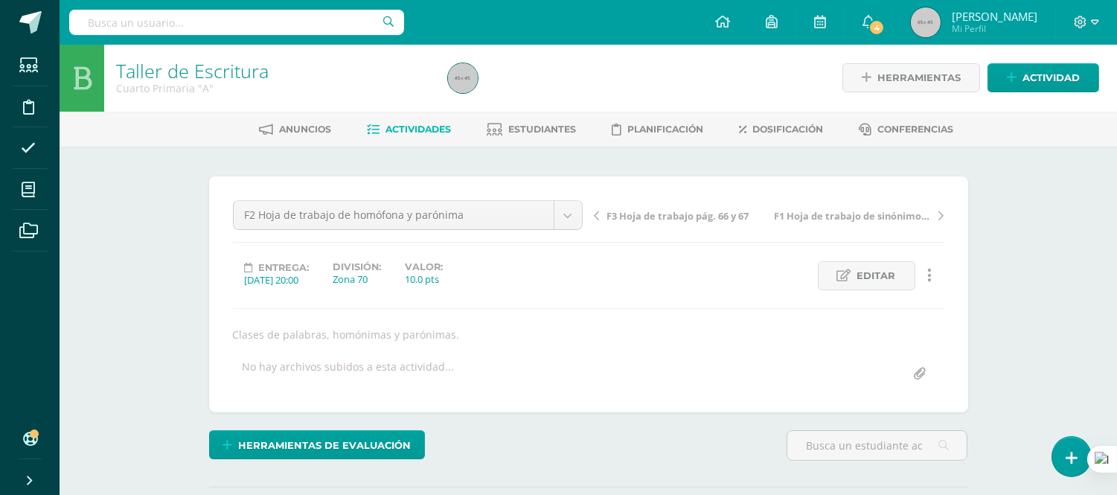
scroll to position [0, 0]
click at [424, 134] on span "Actividades" at bounding box center [419, 129] width 66 height 11
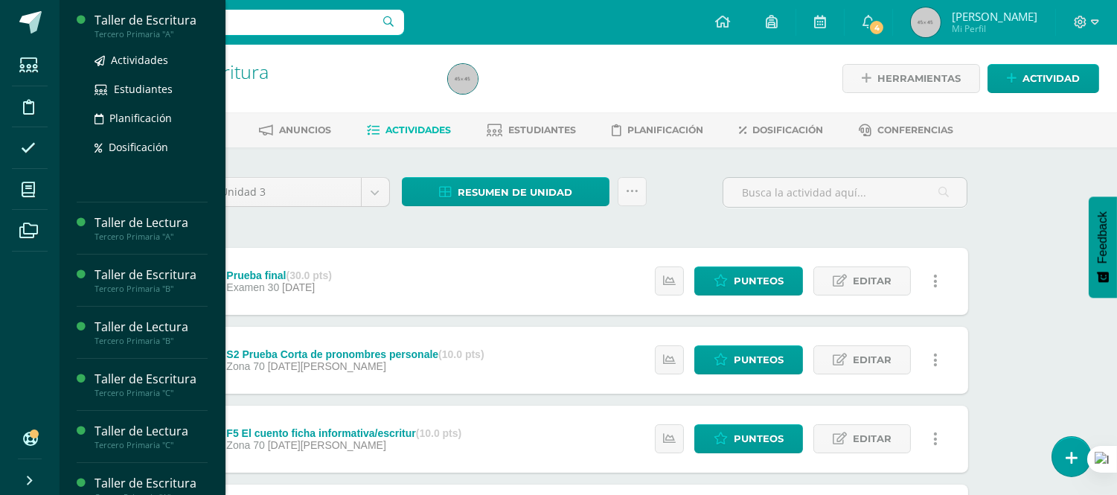
click at [168, 27] on div "Taller de Escritura" at bounding box center [151, 20] width 113 height 17
